Goal: Transaction & Acquisition: Purchase product/service

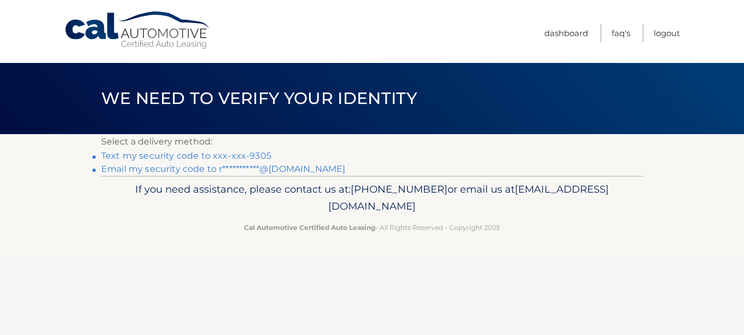
click at [194, 155] on link "Text my security code to xxx-xxx-9305" at bounding box center [186, 155] width 170 height 10
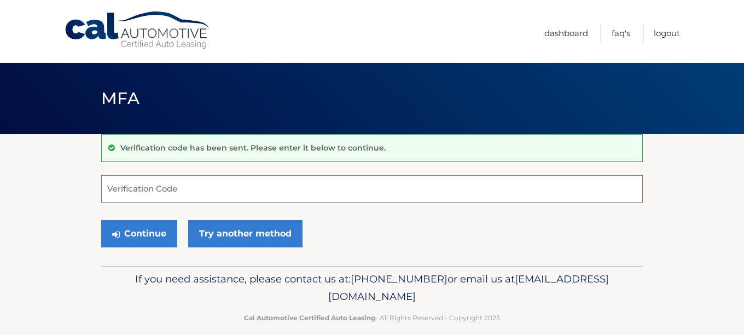
click at [161, 189] on input "Verification Code" at bounding box center [371, 188] width 541 height 27
type input "004493"
click at [148, 229] on button "Continue" at bounding box center [139, 233] width 76 height 27
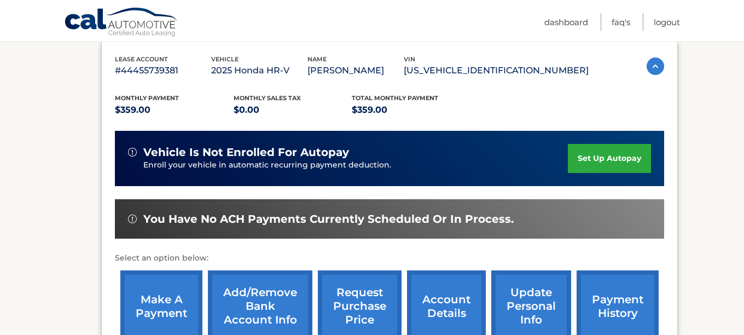
scroll to position [196, 0]
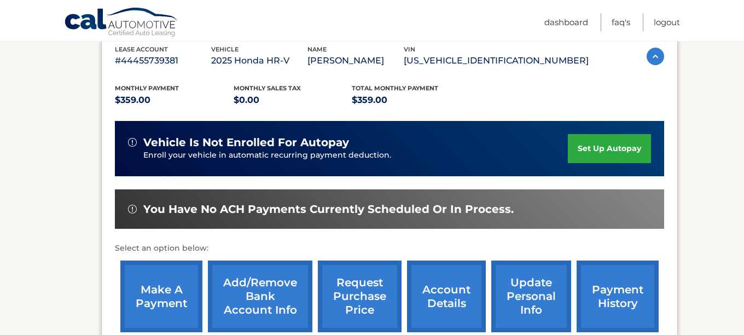
click at [178, 287] on link "make a payment" at bounding box center [161, 296] width 82 height 72
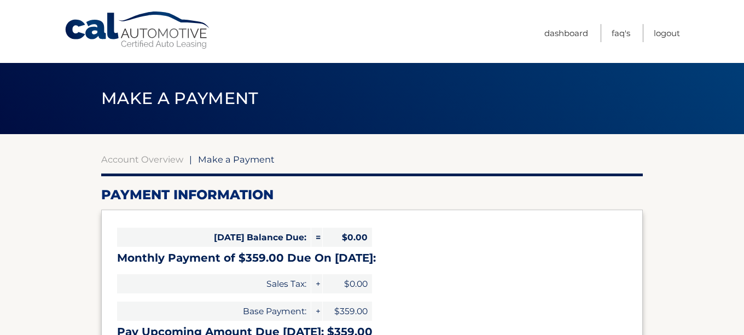
select select "ZTZmNzg2ODktODNhYy00ZjI0LWIxNTAtYmM0MTcyNjZjMmVi"
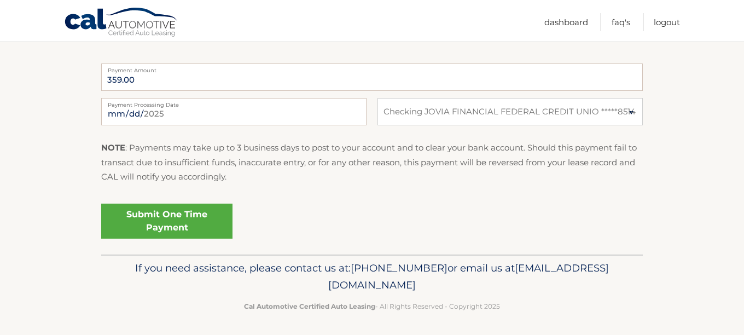
scroll to position [447, 0]
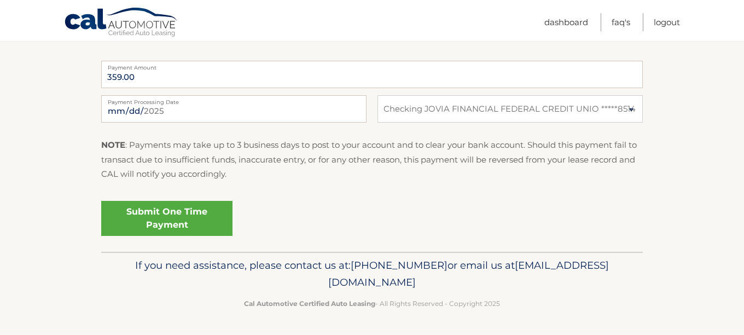
click at [180, 220] on link "Submit One Time Payment" at bounding box center [166, 218] width 131 height 35
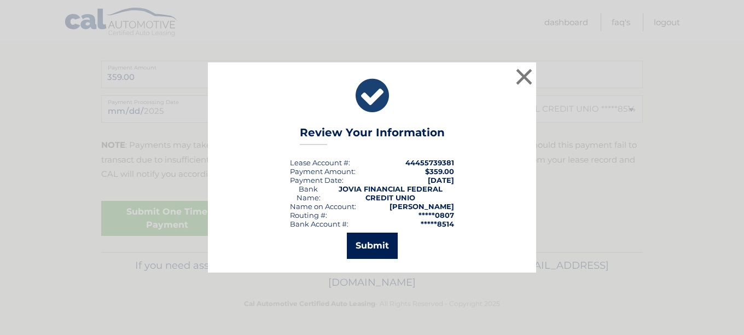
click at [373, 243] on button "Submit" at bounding box center [372, 245] width 51 height 26
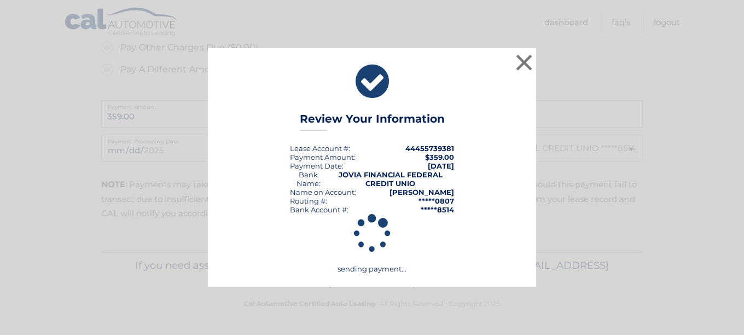
scroll to position [407, 0]
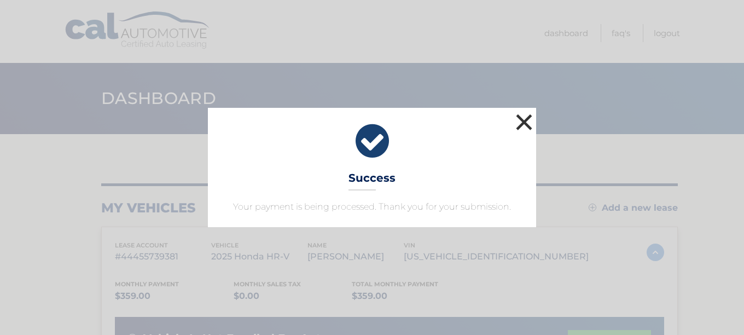
click at [524, 119] on button "×" at bounding box center [524, 122] width 22 height 22
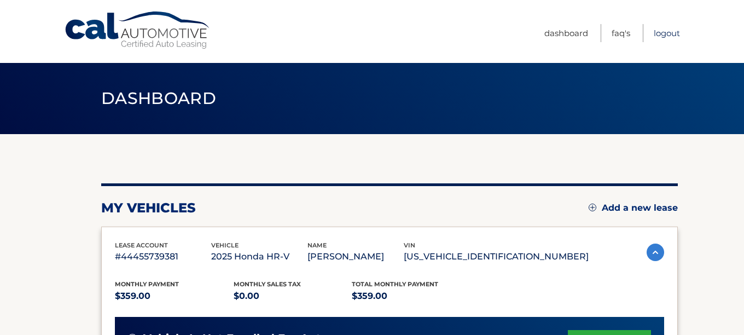
click at [663, 33] on link "Logout" at bounding box center [666, 33] width 26 height 18
